Goal: Navigation & Orientation: Find specific page/section

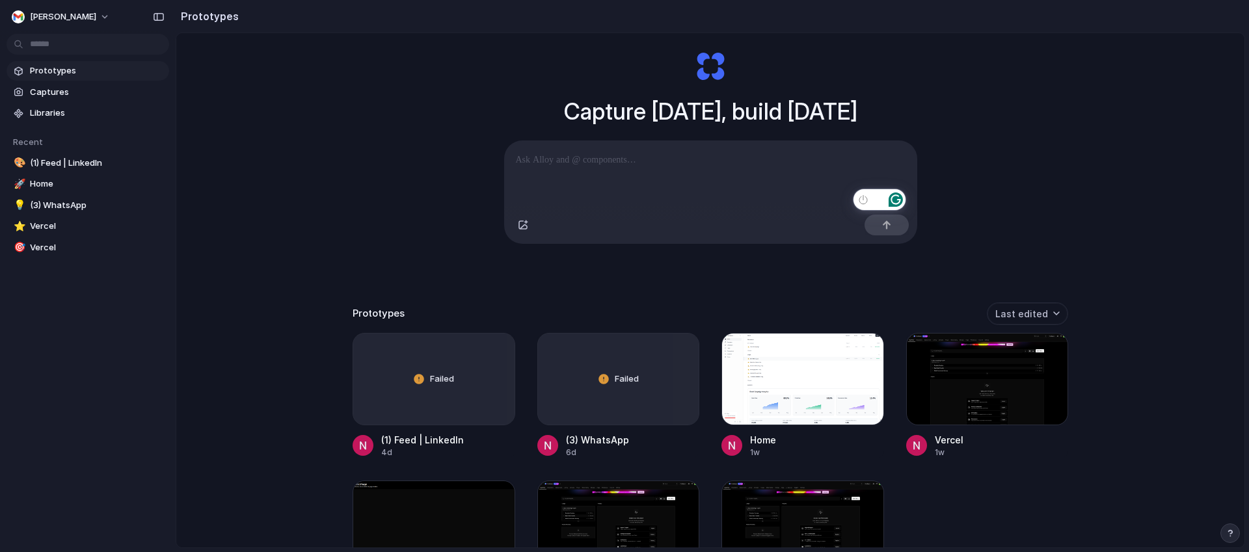
scroll to position [187, 0]
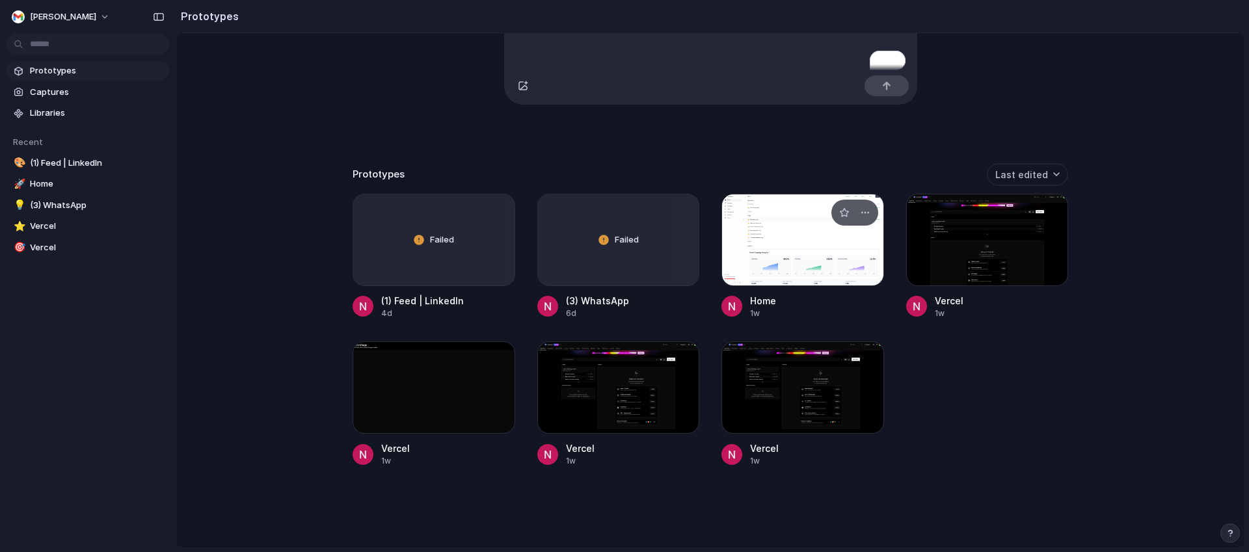
click at [798, 236] on div at bounding box center [803, 240] width 163 height 92
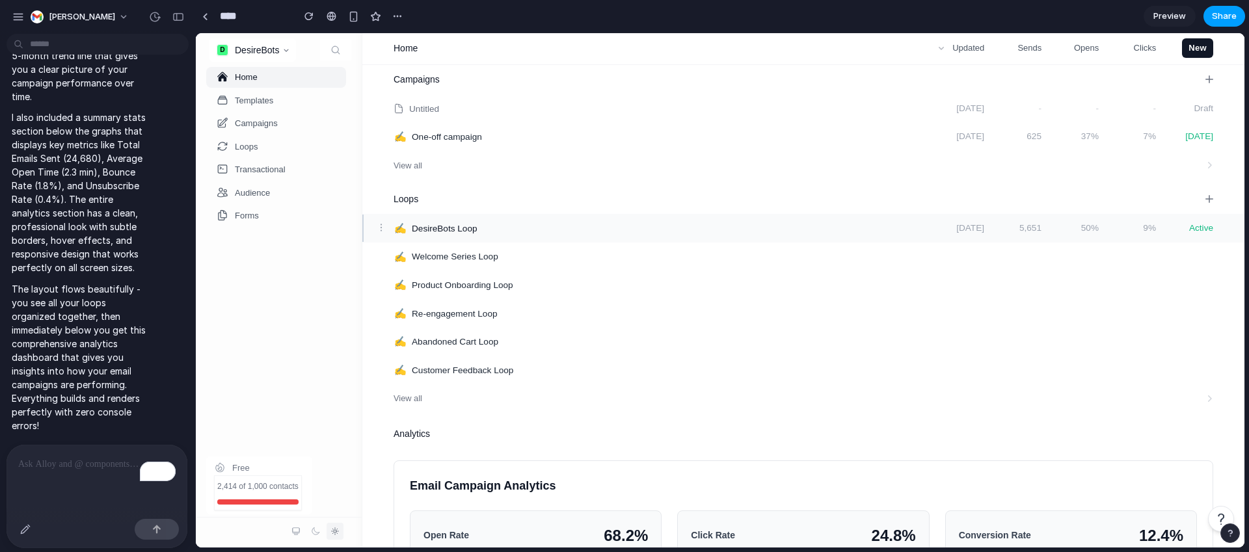
click at [1221, 15] on span "Share" at bounding box center [1224, 16] width 25 height 13
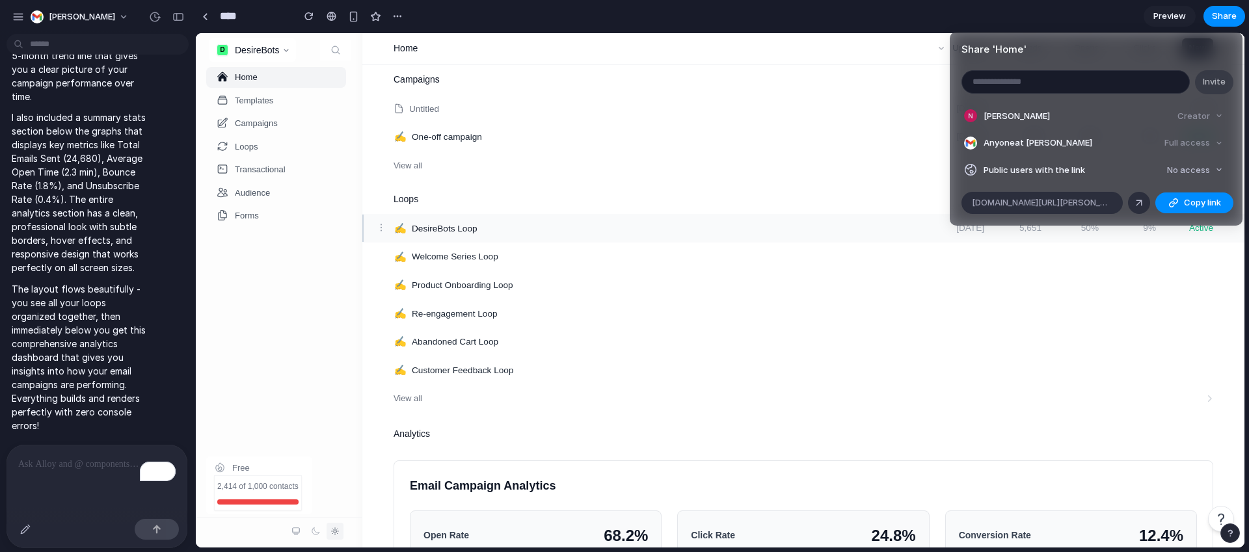
click at [860, 18] on div "Share ' Home ' Invite [PERSON_NAME] Creator Anyone at [PERSON_NAME] Full access…" at bounding box center [624, 276] width 1249 height 552
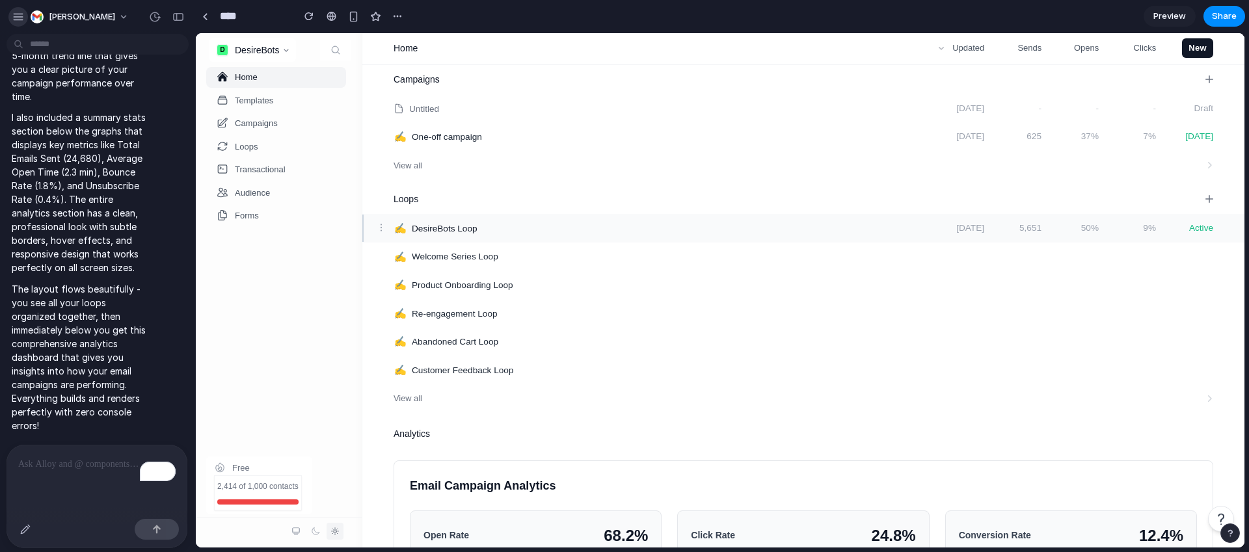
click at [24, 15] on button "button" at bounding box center [18, 17] width 20 height 20
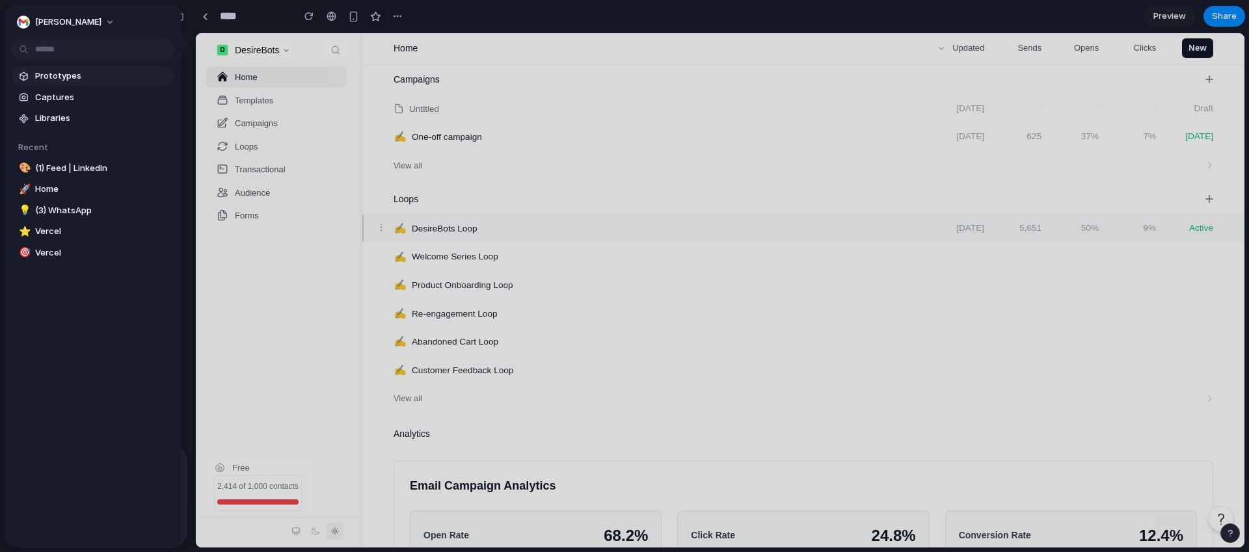
click at [51, 79] on span "Prototypes" at bounding box center [102, 76] width 134 height 13
